Goal: Information Seeking & Learning: Find specific fact

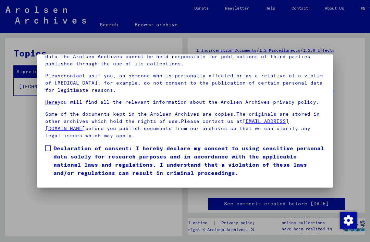
scroll to position [68, 0]
click at [53, 144] on label "Declaration of consent: I hereby declare my consent to using sensitive personal…" at bounding box center [184, 160] width 279 height 33
click at [63, 180] on button "I agree" at bounding box center [61, 186] width 33 height 13
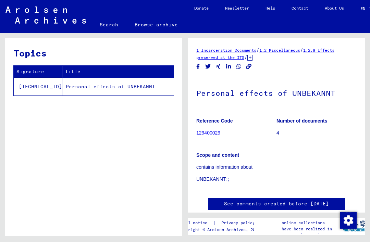
scroll to position [0, 0]
click at [91, 87] on td "Personal effects of UNBEKANNT" at bounding box center [117, 87] width 111 height 18
click at [151, 90] on td "Personal effects of UNBEKANNT" at bounding box center [117, 87] width 111 height 18
click at [206, 135] on link "129400029" at bounding box center [208, 132] width 24 height 5
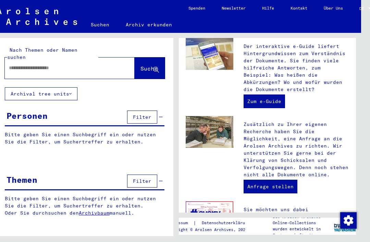
scroll to position [0, 9]
click at [24, 64] on input "text" at bounding box center [61, 67] width 105 height 7
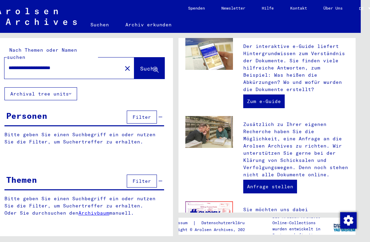
type input "**********"
click at [148, 67] on button "Suche" at bounding box center [149, 68] width 30 height 21
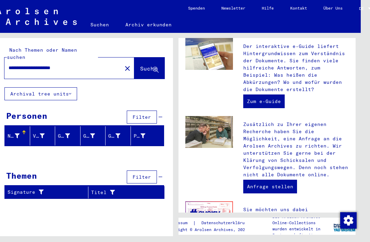
click at [68, 87] on button "Archival tree units" at bounding box center [40, 93] width 73 height 13
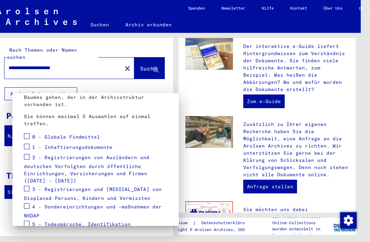
scroll to position [77, 0]
click at [29, 133] on span at bounding box center [26, 135] width 5 height 5
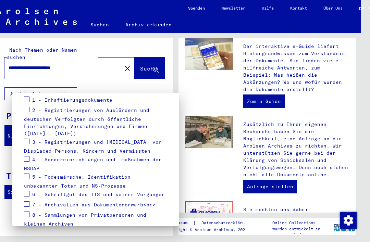
scroll to position [127, 0]
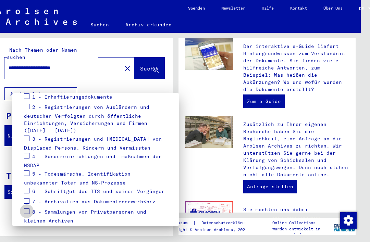
click at [28, 209] on span at bounding box center [26, 211] width 5 height 5
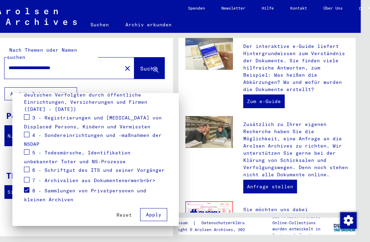
scroll to position [148, 0]
click at [156, 212] on span "Apply" at bounding box center [153, 215] width 15 height 6
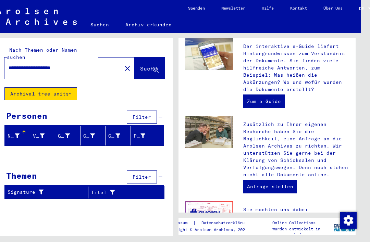
click at [15, 134] on icon at bounding box center [17, 136] width 5 height 5
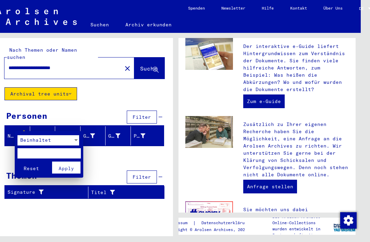
click at [17, 127] on div at bounding box center [185, 121] width 370 height 242
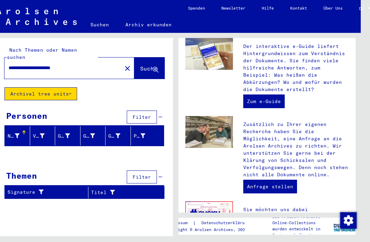
click at [43, 133] on div at bounding box center [42, 136] width 5 height 7
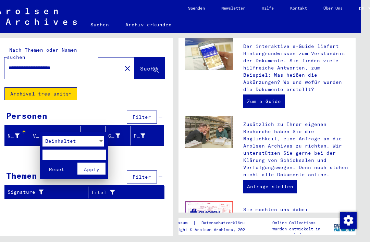
click at [95, 163] on button "Apply" at bounding box center [91, 169] width 28 height 12
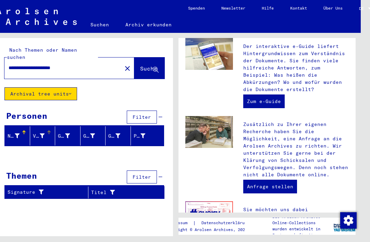
click at [158, 67] on icon at bounding box center [156, 70] width 6 height 6
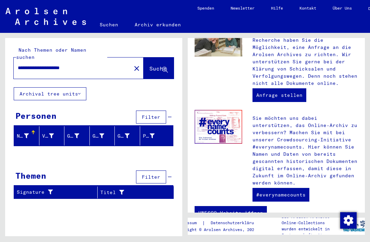
scroll to position [0, 0]
click at [166, 65] on span "Suche" at bounding box center [157, 68] width 17 height 7
click at [165, 67] on icon at bounding box center [165, 70] width 6 height 6
click at [133, 64] on mat-icon "close" at bounding box center [137, 68] width 8 height 8
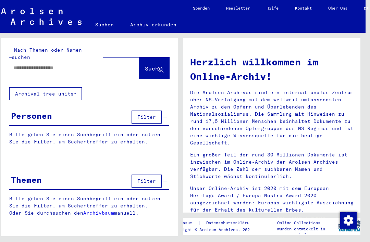
scroll to position [0, 4]
click at [26, 64] on input "text" at bounding box center [65, 67] width 105 height 7
click at [155, 67] on button "Suche" at bounding box center [154, 68] width 30 height 21
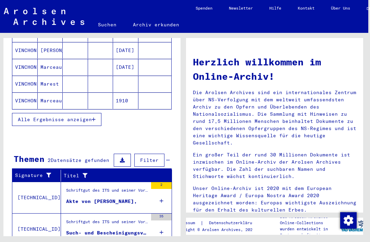
scroll to position [16, 2]
click at [149, 182] on td "Schriftgut des ITS und seiner Vorgänger > Bearbeitung von Anfragen > Suchvorgän…" at bounding box center [116, 198] width 111 height 32
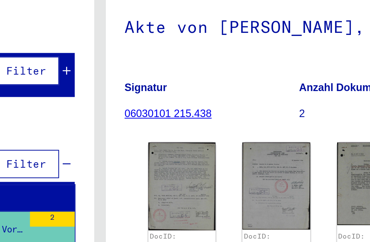
scroll to position [15, 8]
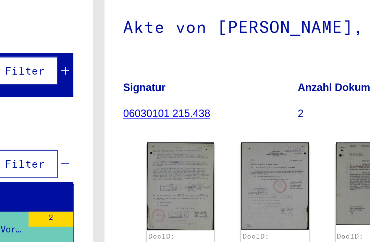
click at [242, 131] on img at bounding box center [257, 151] width 31 height 40
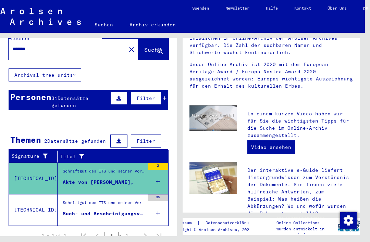
scroll to position [16, 5]
click at [123, 210] on div "Such- und Bescheinigungsvorgang Nr. 62.908 für [PERSON_NAME] geboren [DEMOGRAPH…" at bounding box center [104, 213] width 82 height 7
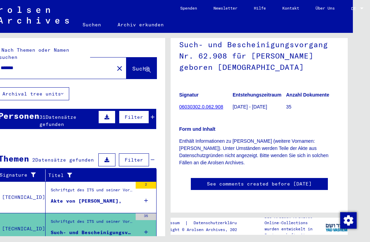
scroll to position [0, 17]
click at [45, 64] on input "*******" at bounding box center [54, 67] width 109 height 7
type input "**********"
click at [135, 65] on span "Suche" at bounding box center [140, 68] width 17 height 7
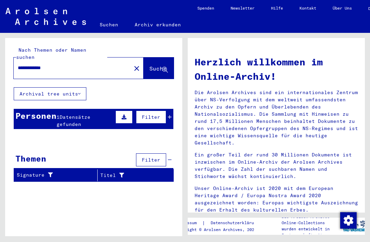
scroll to position [0, 0]
click at [82, 114] on span "Datensätze gefunden" at bounding box center [74, 120] width 34 height 13
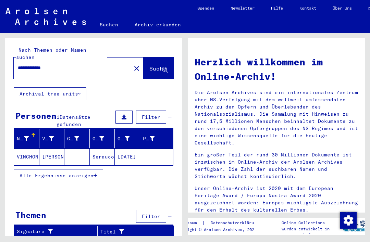
scroll to position [16, 0]
click at [108, 149] on mat-cell "Seraucourt/[PERSON_NAME]." at bounding box center [102, 157] width 25 height 16
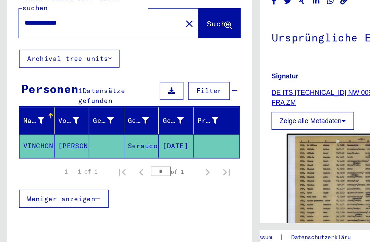
scroll to position [16, 0]
click at [50, 192] on span "Weniger anzeigen" at bounding box center [44, 195] width 49 height 6
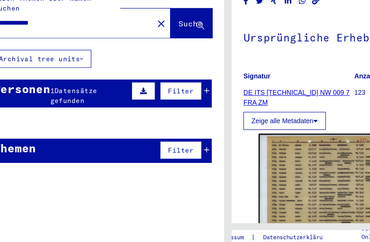
scroll to position [0, 23]
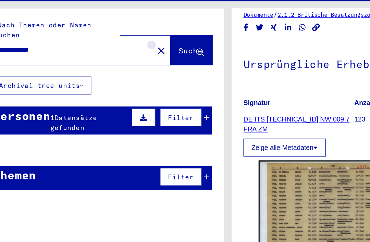
click at [112, 64] on mat-icon "close" at bounding box center [116, 68] width 8 height 8
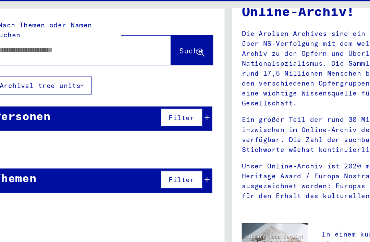
scroll to position [0, 19]
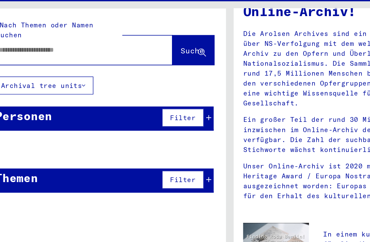
click at [24, 64] on input "text" at bounding box center [51, 67] width 105 height 7
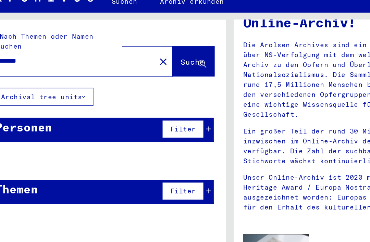
type input "*******"
click at [135, 65] on span "Suche" at bounding box center [138, 68] width 17 height 7
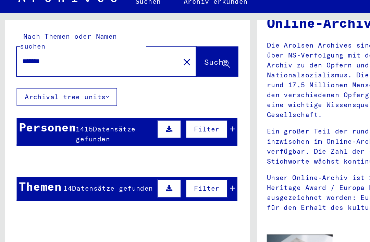
scroll to position [11, 1]
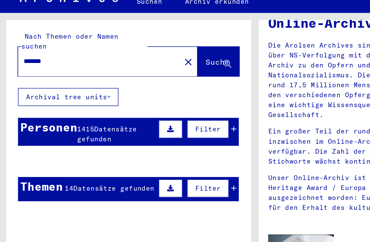
click at [64, 114] on span "1415" at bounding box center [62, 117] width 12 height 6
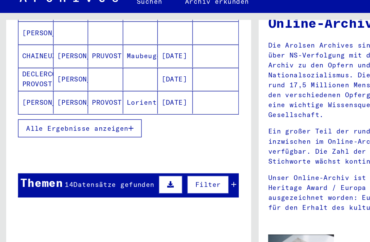
scroll to position [118, 0]
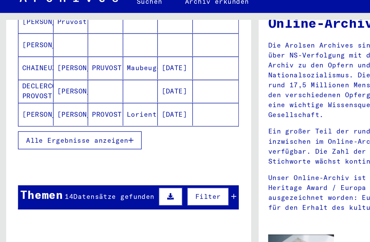
click at [91, 122] on span "Alle Ergebnisse anzeigen" at bounding box center [56, 125] width 74 height 6
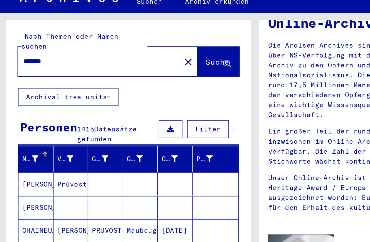
scroll to position [0, 0]
click at [132, 64] on mat-icon "close" at bounding box center [136, 68] width 8 height 8
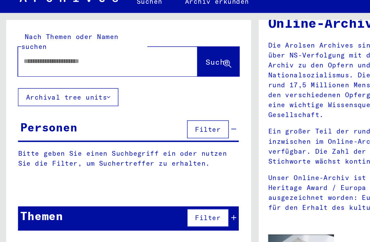
click at [25, 64] on input "text" at bounding box center [69, 67] width 105 height 7
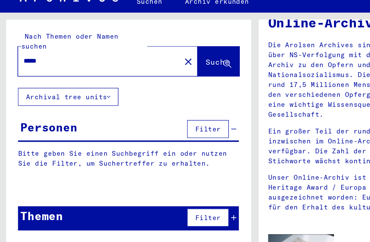
click at [156, 65] on span "Suche" at bounding box center [157, 68] width 17 height 7
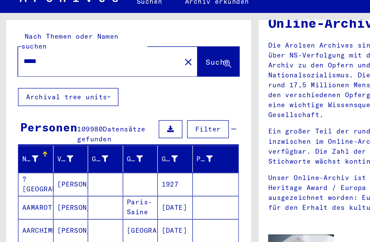
click at [44, 64] on input "*****" at bounding box center [69, 67] width 105 height 7
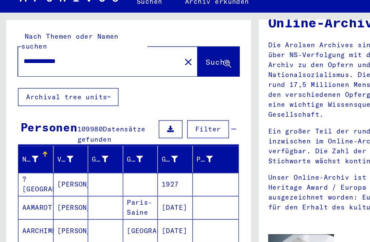
type input "**********"
click at [157, 65] on span "Suche" at bounding box center [157, 68] width 17 height 7
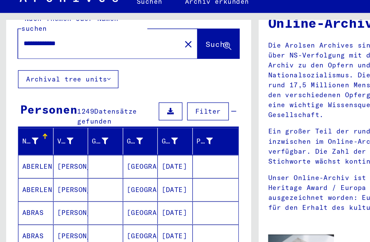
scroll to position [8, 0]
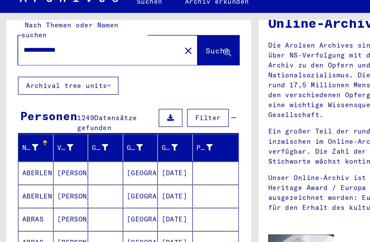
click at [132, 56] on mat-icon "close" at bounding box center [136, 60] width 8 height 8
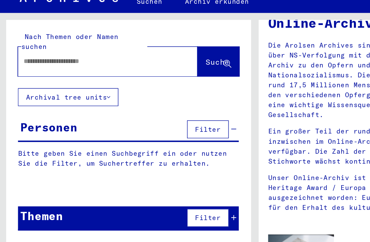
click at [24, 64] on input "text" at bounding box center [69, 67] width 105 height 7
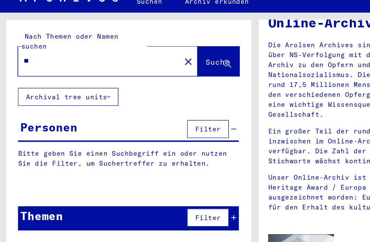
type input "*"
type input "******"
click at [153, 65] on span "Suche" at bounding box center [157, 68] width 17 height 7
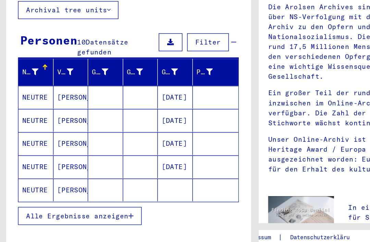
scroll to position [35, 0]
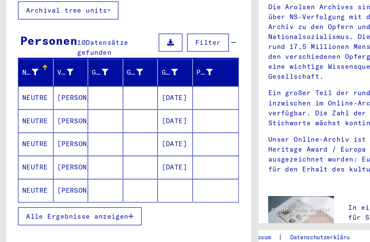
click at [97, 205] on icon "button" at bounding box center [95, 207] width 4 height 5
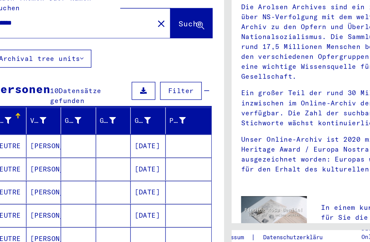
scroll to position [0, 23]
click at [112, 64] on mat-icon "close" at bounding box center [116, 68] width 8 height 8
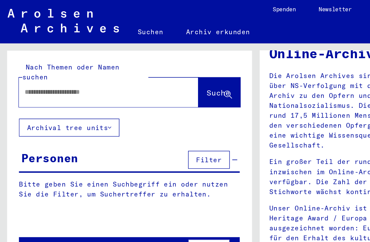
click at [26, 64] on input "text" at bounding box center [70, 67] width 105 height 7
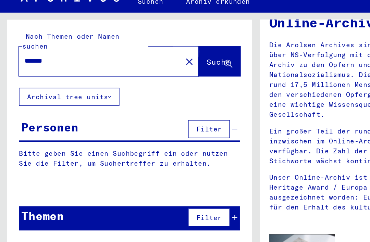
click at [159, 65] on span "Suche" at bounding box center [157, 68] width 17 height 7
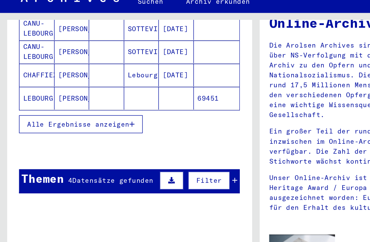
scroll to position [131, 0]
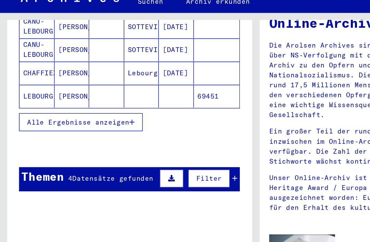
click at [97, 110] on icon "button" at bounding box center [96, 112] width 4 height 5
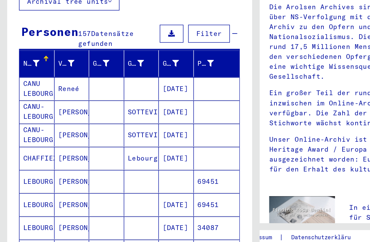
scroll to position [41, 0]
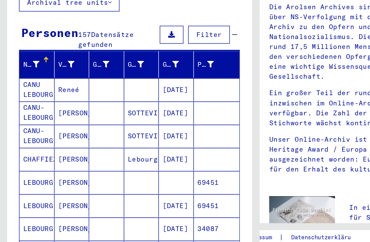
click at [41, 192] on mat-cell "[PERSON_NAME]" at bounding box center [51, 200] width 25 height 16
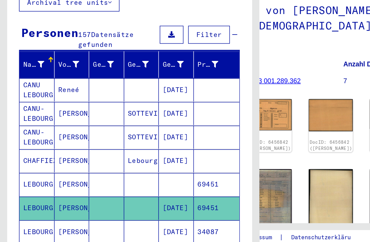
scroll to position [33, 28]
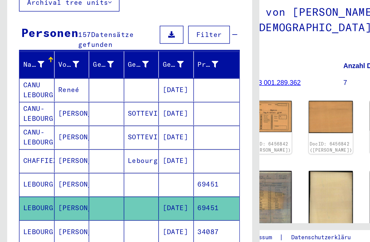
click at [267, 124] on img at bounding box center [283, 135] width 32 height 22
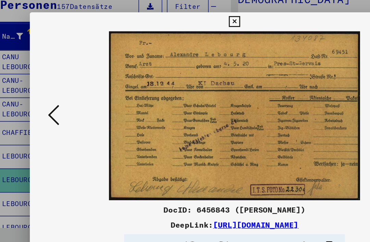
click at [48, 94] on button at bounding box center [54, 104] width 12 height 20
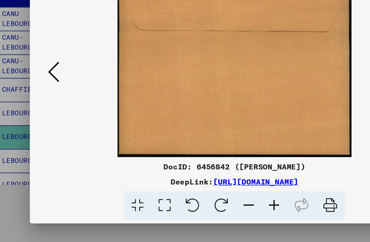
click at [50, 95] on icon at bounding box center [54, 103] width 8 height 16
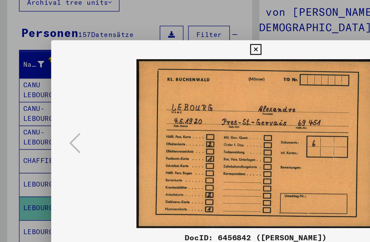
click at [29, 65] on div at bounding box center [185, 121] width 370 height 242
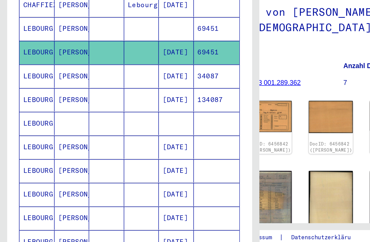
scroll to position [158, 0]
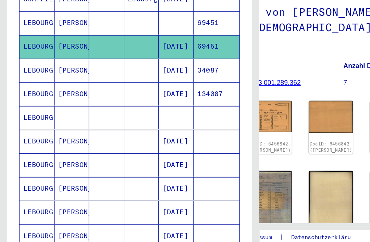
click at [36, 145] on mat-cell "LEBOURG" at bounding box center [26, 153] width 25 height 17
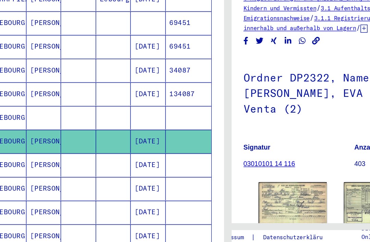
scroll to position [16, 23]
click at [213, 183] on img at bounding box center [211, 198] width 49 height 31
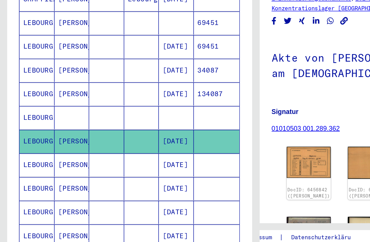
scroll to position [16, 0]
click at [43, 162] on mat-cell "[PERSON_NAME]" at bounding box center [51, 170] width 25 height 17
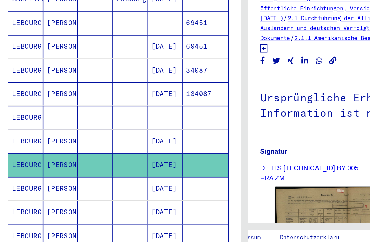
scroll to position [16, 7]
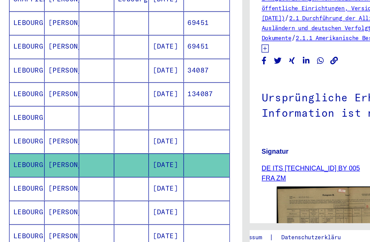
click at [227, 186] on img at bounding box center [252, 223] width 104 height 74
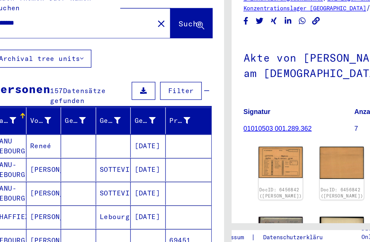
scroll to position [0, 23]
click at [22, 64] on input "*******" at bounding box center [52, 67] width 109 height 7
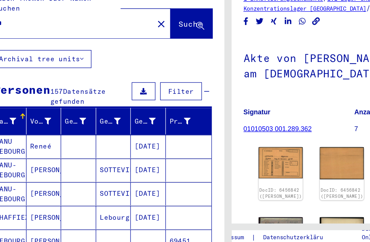
type input "*"
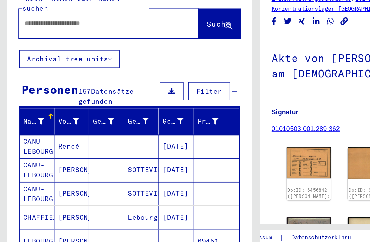
type input "*"
type input "*****"
click at [154, 58] on button "Suche" at bounding box center [159, 68] width 30 height 21
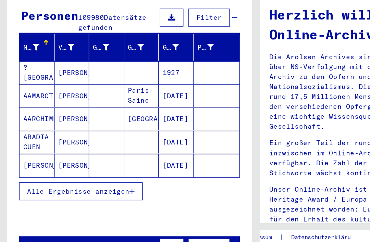
scroll to position [57, 0]
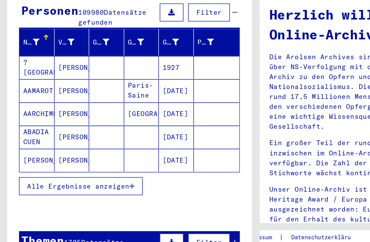
click at [97, 184] on icon "button" at bounding box center [96, 186] width 4 height 5
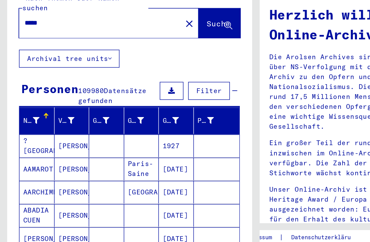
scroll to position [0, 0]
click at [38, 149] on mat-cell "?[GEOGRAPHIC_DATA]" at bounding box center [26, 157] width 25 height 16
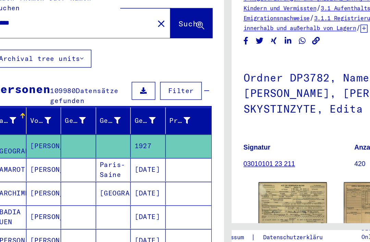
scroll to position [16, 23]
click at [214, 183] on img at bounding box center [211, 198] width 49 height 31
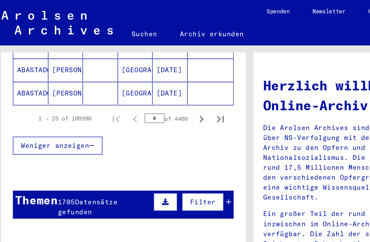
scroll to position [493, 0]
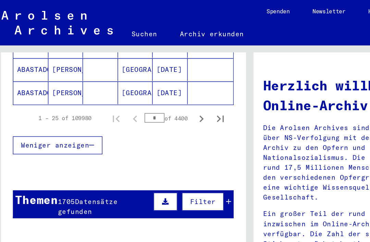
click at [146, 84] on icon "Next page" at bounding box center [145, 86] width 3 height 5
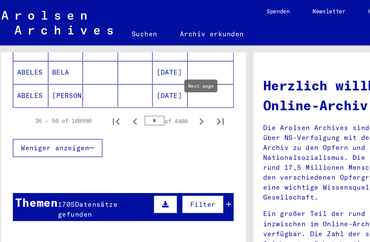
scroll to position [489, 0]
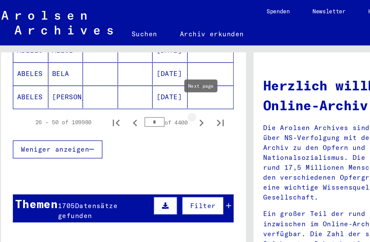
click at [147, 84] on icon "Next page" at bounding box center [146, 89] width 10 height 10
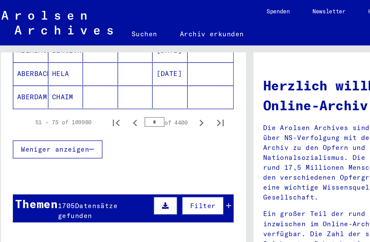
click at [147, 87] on icon "Next page" at bounding box center [145, 89] width 3 height 5
click at [146, 87] on icon "Next page" at bounding box center [145, 89] width 3 height 5
click at [148, 84] on icon "Next page" at bounding box center [146, 89] width 10 height 10
click at [146, 87] on icon "Next page" at bounding box center [145, 89] width 3 height 5
click at [147, 84] on icon "Next page" at bounding box center [146, 89] width 10 height 10
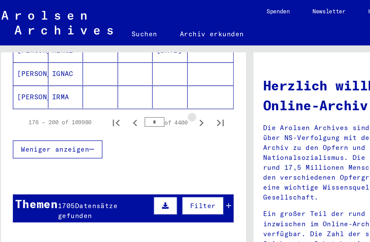
click at [146, 87] on icon "Next page" at bounding box center [145, 89] width 3 height 5
click at [147, 84] on icon "Next page" at bounding box center [146, 89] width 10 height 10
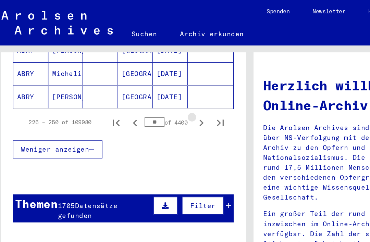
click at [147, 85] on icon "Next page" at bounding box center [146, 89] width 10 height 10
click at [146, 84] on icon "Next page" at bounding box center [146, 89] width 10 height 10
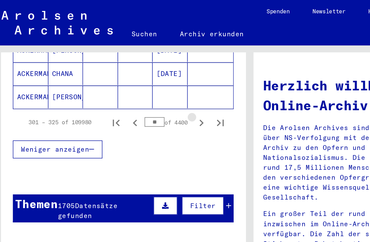
click at [147, 84] on icon "Next page" at bounding box center [146, 89] width 10 height 10
click at [148, 84] on icon "Next page" at bounding box center [146, 89] width 10 height 10
click at [147, 85] on icon "Next page" at bounding box center [146, 89] width 10 height 10
click at [147, 84] on icon "Next page" at bounding box center [146, 89] width 10 height 10
click at [146, 84] on icon "Next page" at bounding box center [146, 89] width 10 height 10
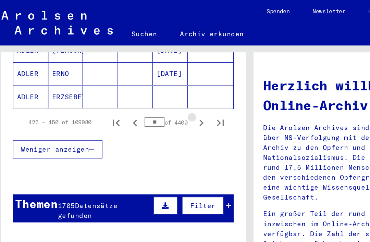
click at [146, 84] on icon "Next page" at bounding box center [146, 89] width 10 height 10
click at [145, 87] on icon "Next page" at bounding box center [145, 89] width 3 height 5
click at [145, 85] on icon "Next page" at bounding box center [146, 89] width 10 height 10
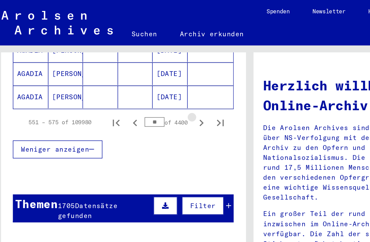
click at [145, 85] on icon "Next page" at bounding box center [146, 89] width 10 height 10
click at [144, 85] on icon "Next page" at bounding box center [146, 89] width 10 height 10
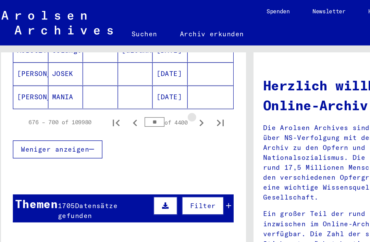
click at [144, 85] on icon "Next page" at bounding box center [146, 89] width 10 height 10
click at [143, 86] on icon "Next page" at bounding box center [146, 89] width 10 height 10
click at [143, 85] on icon "Next page" at bounding box center [146, 89] width 10 height 10
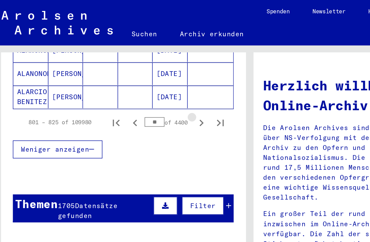
click at [143, 85] on icon "Next page" at bounding box center [146, 89] width 10 height 10
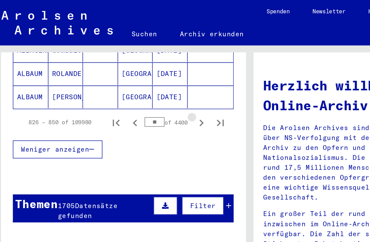
click at [143, 85] on icon "Next page" at bounding box center [146, 89] width 10 height 10
click at [142, 86] on icon "Next page" at bounding box center [146, 89] width 10 height 10
click at [143, 86] on icon "Next page" at bounding box center [146, 89] width 10 height 10
click at [145, 86] on icon "Next page" at bounding box center [146, 89] width 10 height 10
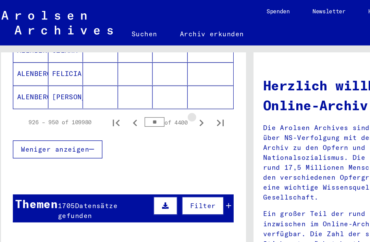
click at [145, 87] on button "Next page" at bounding box center [146, 89] width 14 height 14
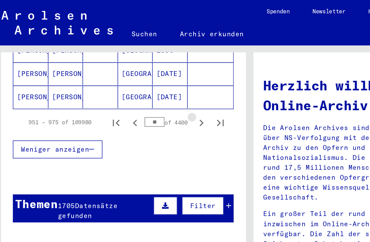
click at [144, 86] on icon "Next page" at bounding box center [146, 89] width 10 height 10
click at [144, 85] on icon "Next page" at bounding box center [146, 89] width 10 height 10
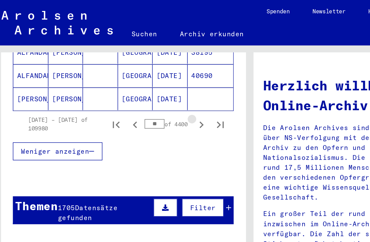
click at [144, 86] on icon "Next page" at bounding box center [146, 91] width 10 height 10
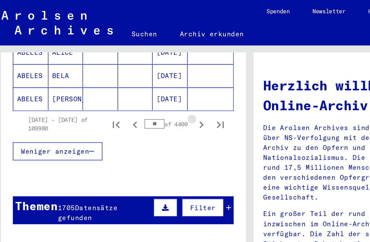
click at [144, 86] on icon "Next page" at bounding box center [146, 91] width 10 height 10
click at [145, 87] on icon "Next page" at bounding box center [146, 91] width 10 height 10
click at [145, 86] on icon "Next page" at bounding box center [146, 91] width 10 height 10
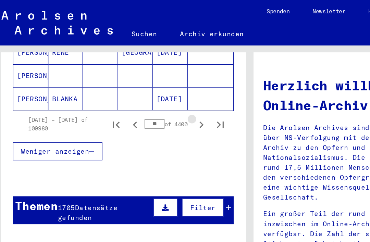
click at [145, 86] on icon "Next page" at bounding box center [146, 91] width 10 height 10
click at [144, 86] on icon "Next page" at bounding box center [146, 91] width 10 height 10
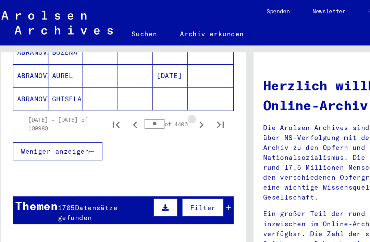
click at [144, 86] on icon "Next page" at bounding box center [146, 91] width 10 height 10
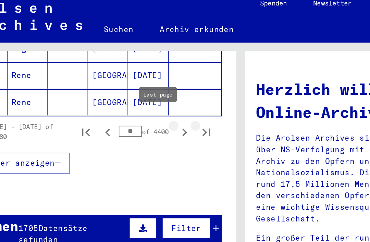
click at [152, 82] on button "Last page" at bounding box center [159, 89] width 14 height 14
type input "****"
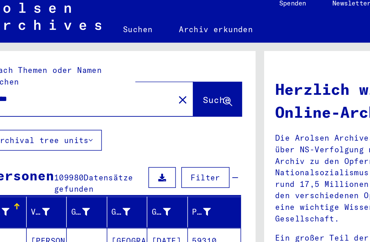
scroll to position [0, 0]
click at [18, 64] on input "*****" at bounding box center [70, 67] width 105 height 7
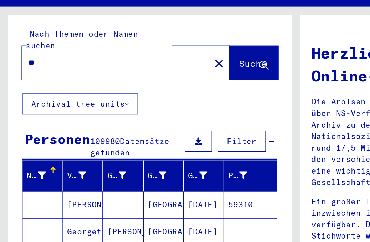
type input "*"
type input "*******"
click at [156, 65] on span "Suche" at bounding box center [157, 68] width 17 height 7
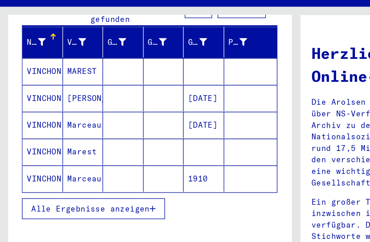
scroll to position [85, 0]
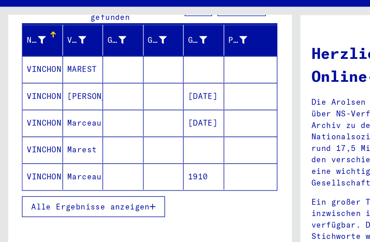
click at [98, 151] on button "Alle Ergebnisse anzeigen" at bounding box center [58, 157] width 89 height 13
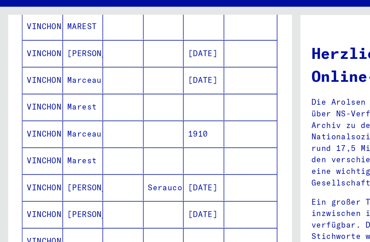
scroll to position [113, 0]
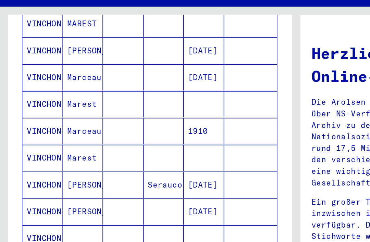
click at [50, 136] on mat-cell "[PERSON_NAME]" at bounding box center [51, 144] width 25 height 16
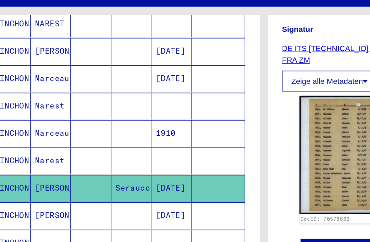
scroll to position [137, 0]
click at [203, 89] on img at bounding box center [239, 126] width 104 height 74
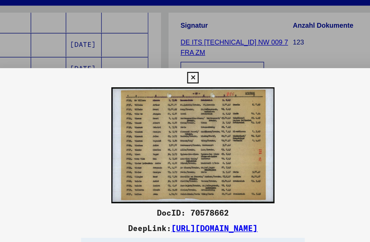
click at [184, 31] on div at bounding box center [185, 121] width 370 height 242
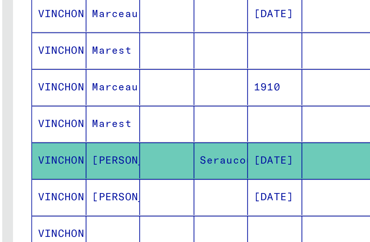
scroll to position [38, 0]
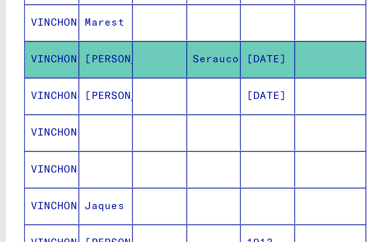
click at [35, 201] on icon at bounding box center [28, 214] width 17 height 27
click at [40, 224] on mat-cell "[PERSON_NAME]" at bounding box center [51, 232] width 25 height 17
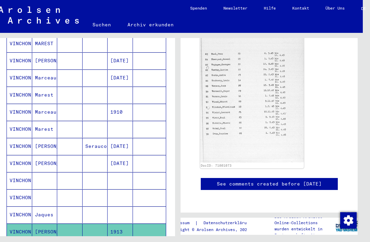
scroll to position [16, 8]
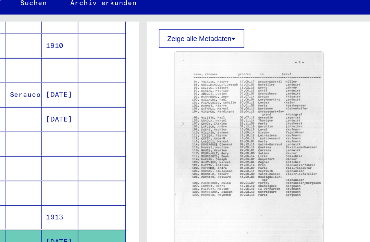
scroll to position [9, 0]
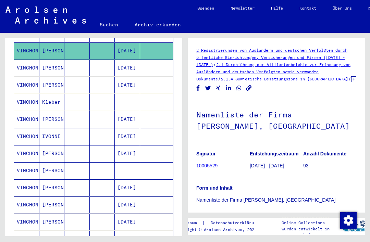
scroll to position [312, 0]
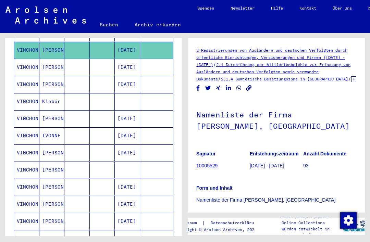
click at [53, 179] on mat-cell "[PERSON_NAME]" at bounding box center [51, 187] width 25 height 17
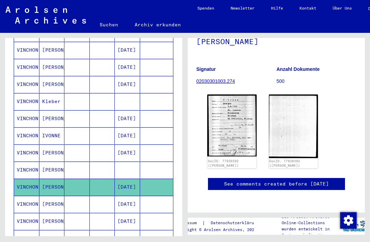
scroll to position [86, 0]
click at [238, 116] on img at bounding box center [231, 126] width 49 height 62
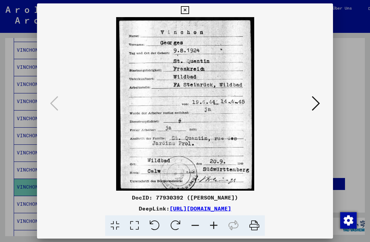
click at [312, 107] on icon at bounding box center [316, 103] width 8 height 16
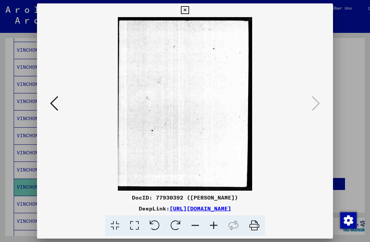
click at [55, 109] on icon at bounding box center [54, 103] width 8 height 16
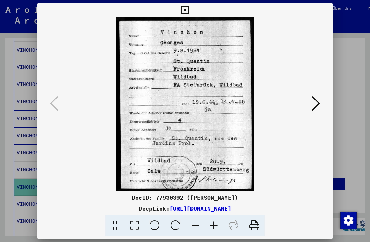
click at [189, 12] on icon at bounding box center [185, 10] width 8 height 8
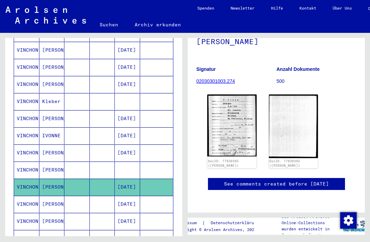
scroll to position [126, 0]
click at [55, 196] on mat-cell "[PERSON_NAME]" at bounding box center [51, 204] width 25 height 17
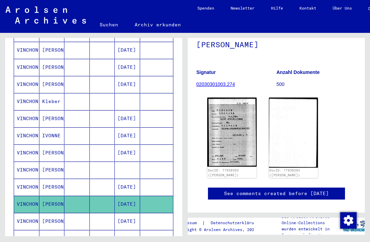
scroll to position [77, 0]
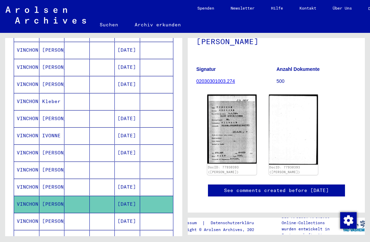
click at [232, 130] on img at bounding box center [231, 129] width 49 height 69
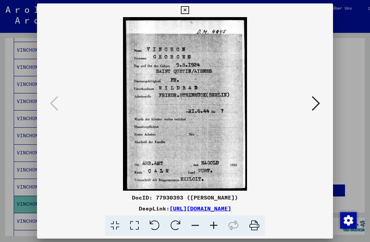
click at [203, 125] on img at bounding box center [184, 104] width 249 height 174
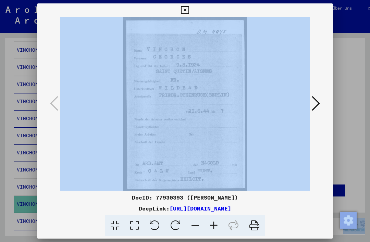
click at [315, 108] on icon at bounding box center [316, 103] width 8 height 16
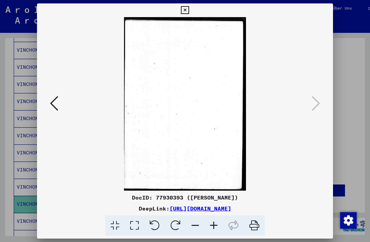
click at [64, 101] on img at bounding box center [184, 104] width 249 height 174
click at [189, 12] on icon at bounding box center [185, 10] width 8 height 8
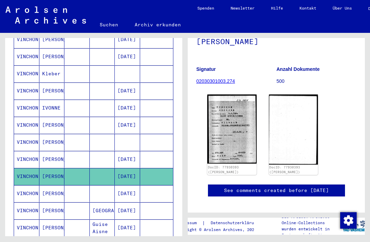
scroll to position [344, 0]
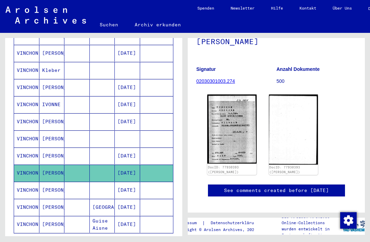
click at [59, 182] on mat-cell "[PERSON_NAME]" at bounding box center [51, 190] width 25 height 17
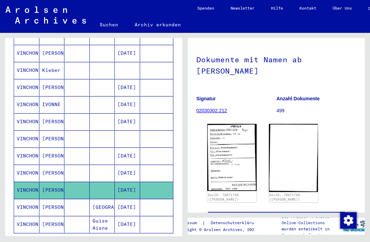
scroll to position [49, 0]
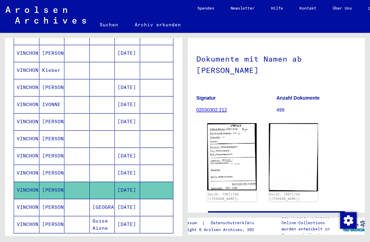
click at [240, 153] on img at bounding box center [231, 156] width 49 height 67
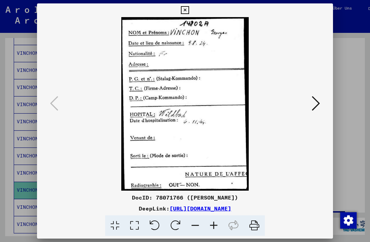
click at [315, 106] on icon at bounding box center [316, 103] width 8 height 16
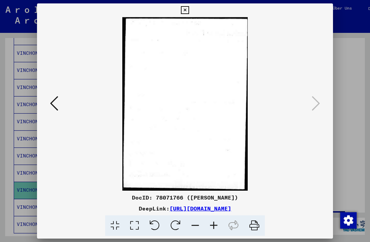
click at [63, 97] on img at bounding box center [184, 104] width 249 height 174
click at [58, 101] on icon at bounding box center [54, 103] width 8 height 16
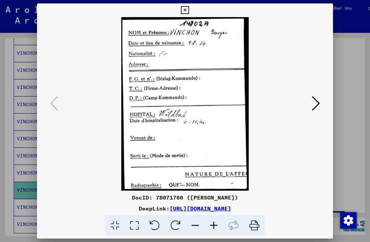
click at [189, 13] on icon at bounding box center [185, 10] width 8 height 8
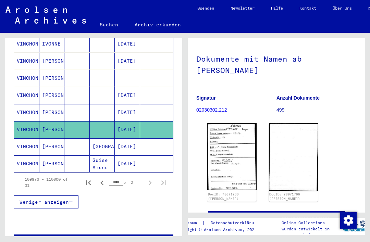
scroll to position [404, 0]
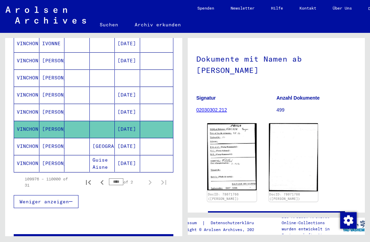
click at [47, 155] on mat-cell "[PERSON_NAME]" at bounding box center [51, 163] width 25 height 17
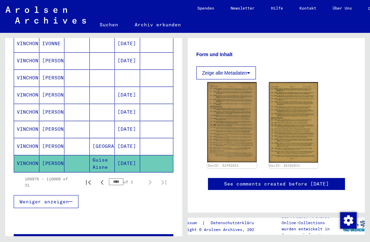
scroll to position [112, 0]
click at [230, 92] on img at bounding box center [231, 122] width 49 height 80
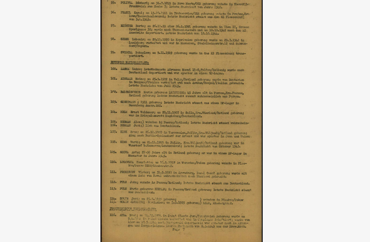
click at [144, 119] on img at bounding box center [184, 104] width 249 height 174
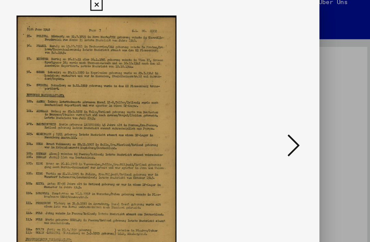
click at [189, 6] on icon at bounding box center [185, 10] width 8 height 8
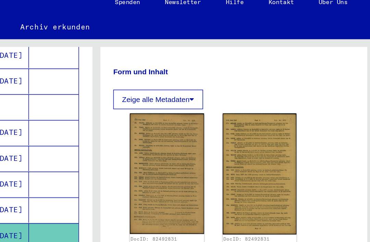
click at [269, 114] on img at bounding box center [293, 122] width 49 height 80
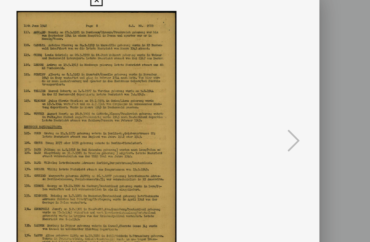
click at [79, 71] on img at bounding box center [184, 104] width 249 height 174
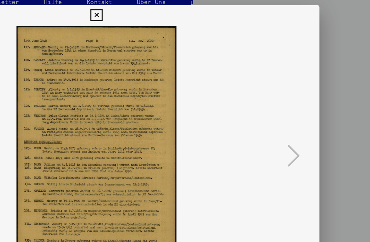
click at [189, 10] on icon at bounding box center [185, 10] width 8 height 8
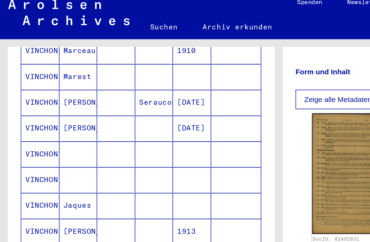
scroll to position [175, 0]
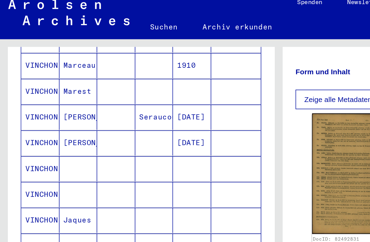
click at [32, 111] on mat-cell "VINCHON" at bounding box center [26, 119] width 25 height 17
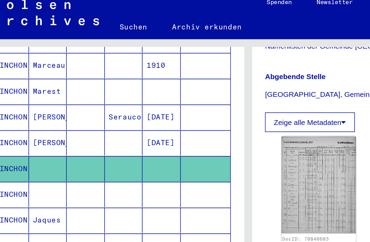
scroll to position [9, 23]
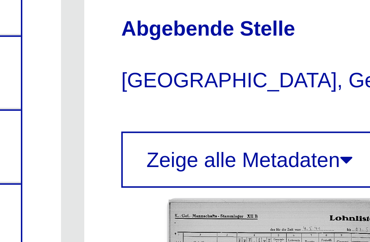
click at [187, 97] on img at bounding box center [211, 129] width 49 height 65
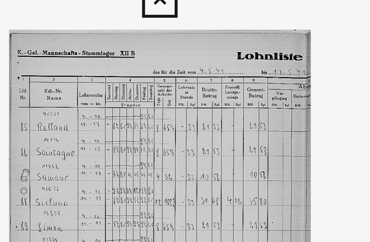
scroll to position [188, 0]
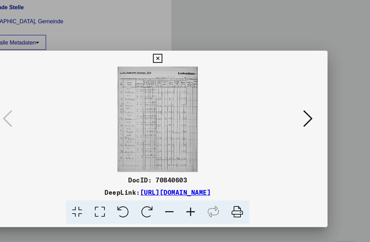
click at [189, 51] on icon at bounding box center [185, 51] width 8 height 8
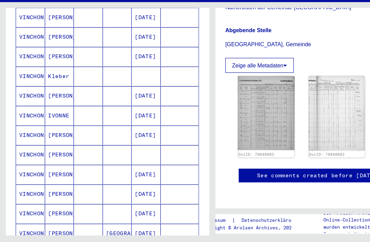
scroll to position [319, 0]
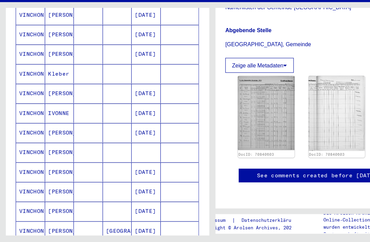
click at [56, 138] on mat-cell "[PERSON_NAME]" at bounding box center [51, 146] width 25 height 17
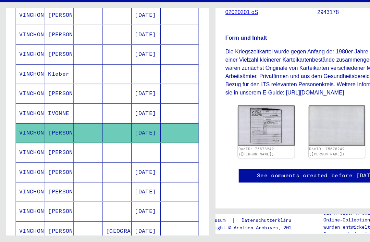
scroll to position [102, 0]
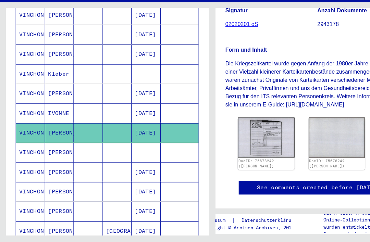
click at [235, 134] on img at bounding box center [231, 151] width 49 height 35
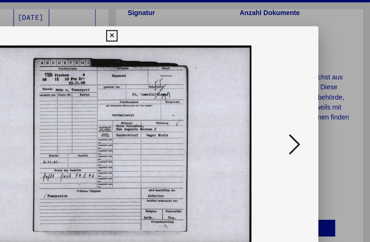
click at [189, 27] on icon at bounding box center [185, 26] width 8 height 8
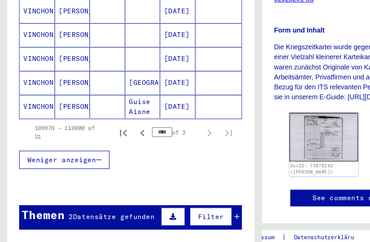
scroll to position [442, 0]
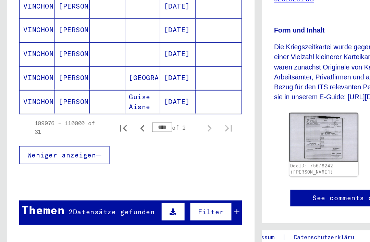
click at [116, 141] on input "****" at bounding box center [116, 144] width 14 height 7
click at [104, 138] on button "Previous page" at bounding box center [102, 145] width 14 height 14
type input "****"
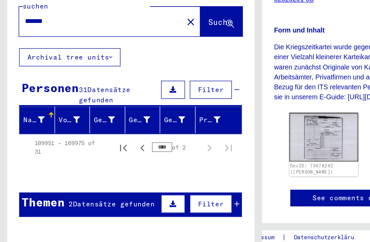
scroll to position [0, 0]
click at [58, 152] on div "109951 – 109975 of 31" at bounding box center [48, 158] width 46 height 12
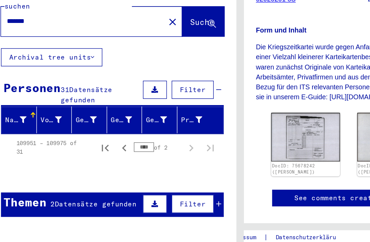
scroll to position [0, 13]
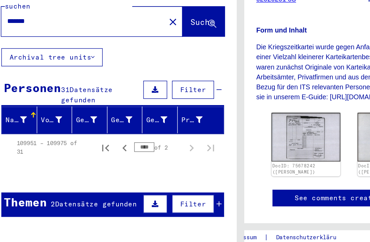
click at [120, 64] on mat-icon "close" at bounding box center [124, 68] width 8 height 8
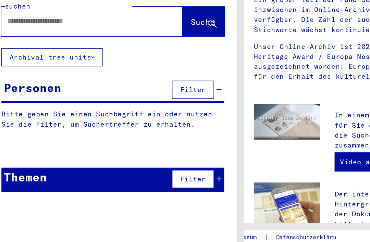
click at [17, 64] on input "text" at bounding box center [57, 67] width 105 height 7
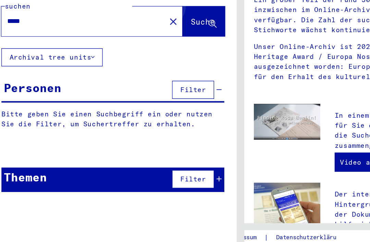
click at [138, 58] on button "Suche" at bounding box center [146, 68] width 30 height 21
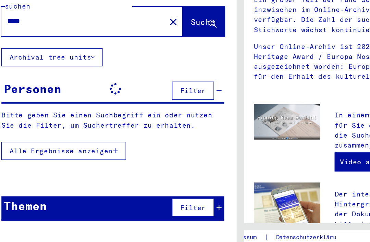
click at [28, 60] on div "*****" at bounding box center [55, 67] width 109 height 15
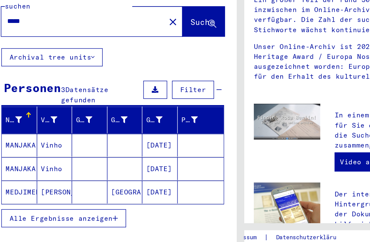
click at [30, 64] on input "*****" at bounding box center [57, 67] width 105 height 7
click at [25, 64] on input "*****" at bounding box center [57, 67] width 105 height 7
type input "*******"
click at [141, 65] on span "Suche" at bounding box center [145, 68] width 17 height 7
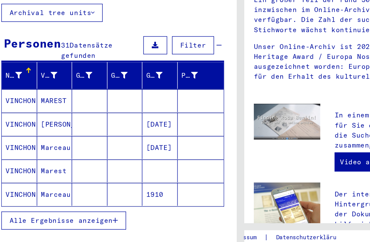
scroll to position [32, 0]
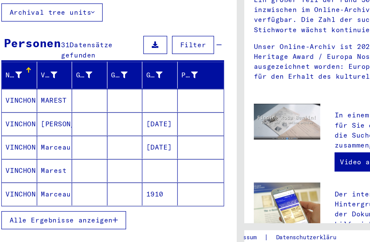
click at [34, 133] on mat-cell "[PERSON_NAME]" at bounding box center [39, 141] width 25 height 16
